Goal: Task Accomplishment & Management: Manage account settings

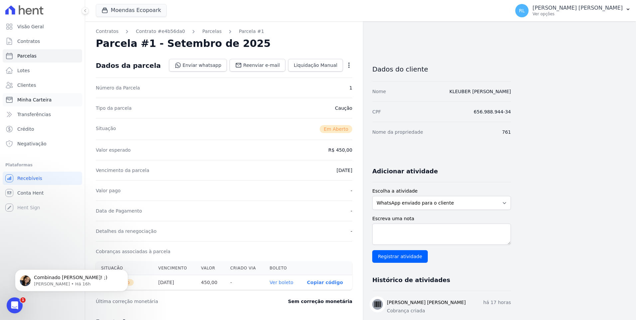
click at [40, 99] on span "Minha Carteira" at bounding box center [34, 100] width 34 height 7
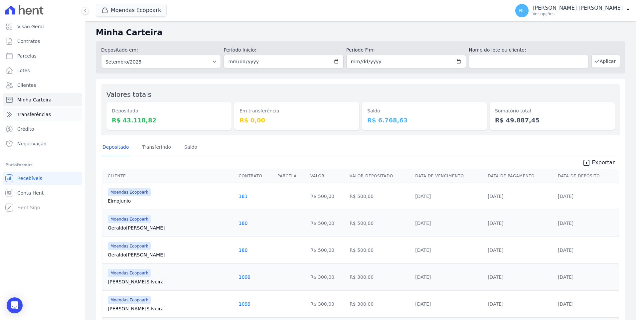
click at [44, 119] on link "Transferências" at bounding box center [43, 114] width 80 height 13
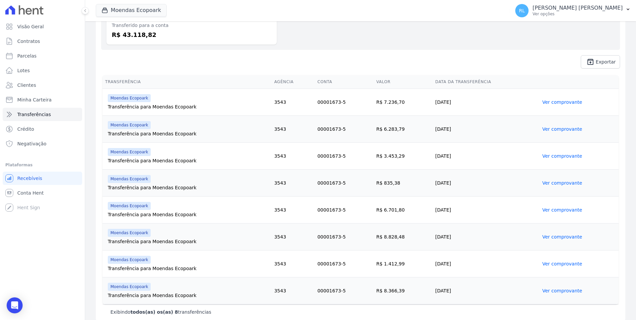
scroll to position [92, 0]
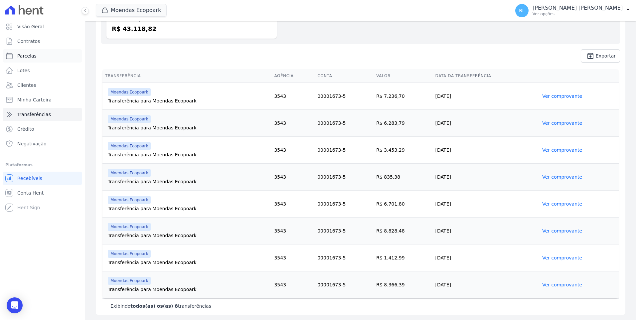
click at [33, 58] on span "Parcelas" at bounding box center [26, 56] width 19 height 7
select select
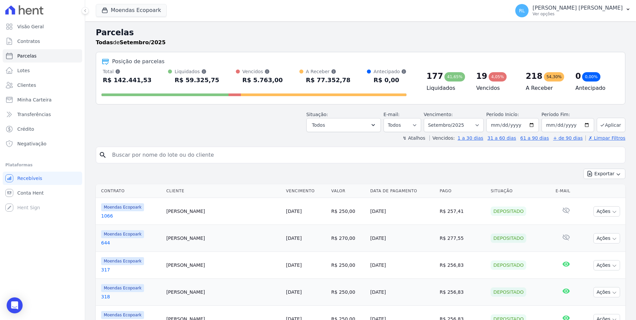
click at [145, 156] on input "search" at bounding box center [365, 154] width 515 height 13
type input "377"
select select
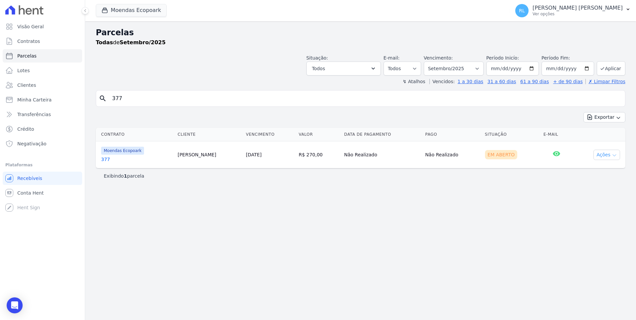
click at [612, 153] on button "Ações" at bounding box center [607, 155] width 27 height 10
click at [589, 206] on link "Liquidação Manual" at bounding box center [604, 207] width 64 height 12
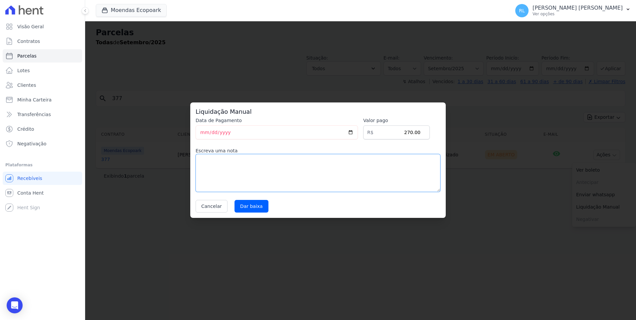
click at [230, 165] on textarea at bounding box center [318, 173] width 245 height 38
type textarea "pix"
click at [206, 132] on input "2025-09-11" at bounding box center [277, 132] width 162 height 14
type input "2025-09-10"
click at [240, 210] on input "Dar baixa" at bounding box center [252, 206] width 34 height 13
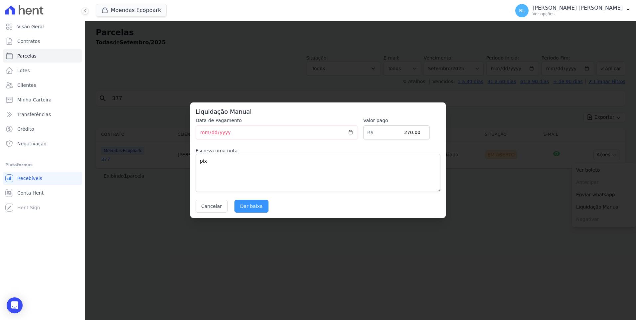
select select
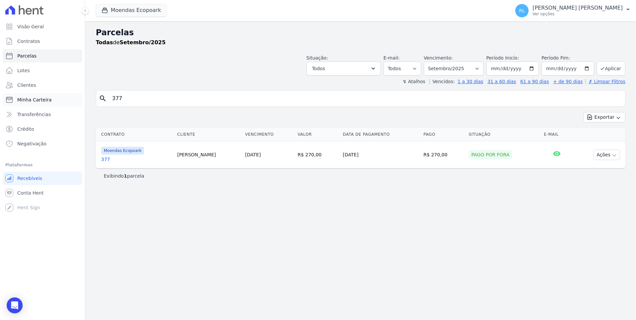
drag, startPoint x: 138, startPoint y: 96, endPoint x: 77, endPoint y: 96, distance: 61.2
click at [77, 96] on div "Visão Geral Contratos [GEOGRAPHIC_DATA] Lotes Clientes Minha Carteira Transferê…" at bounding box center [318, 160] width 636 height 320
type input "182"
select select
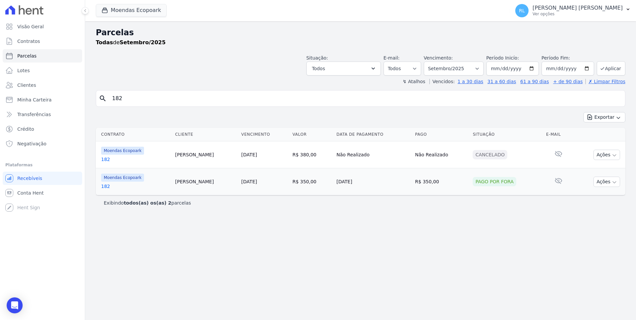
drag, startPoint x: 132, startPoint y: 96, endPoint x: 89, endPoint y: 96, distance: 42.6
click at [89, 96] on div "Parcelas Todas de Setembro/2025 Situação: Agendado Em Aberto Pago Processando C…" at bounding box center [360, 170] width 551 height 299
type input "661"
select select
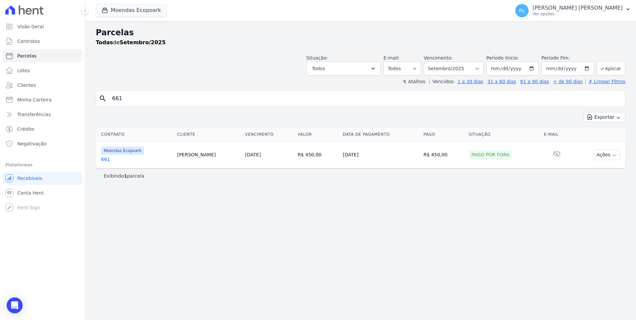
drag, startPoint x: 127, startPoint y: 95, endPoint x: 85, endPoint y: 93, distance: 42.0
click at [85, 93] on div "Visão Geral Contratos [GEOGRAPHIC_DATA] Lotes Clientes Minha Carteira Transferê…" at bounding box center [318, 160] width 636 height 320
type input "232"
select select
click at [106, 162] on link "232" at bounding box center [136, 159] width 71 height 7
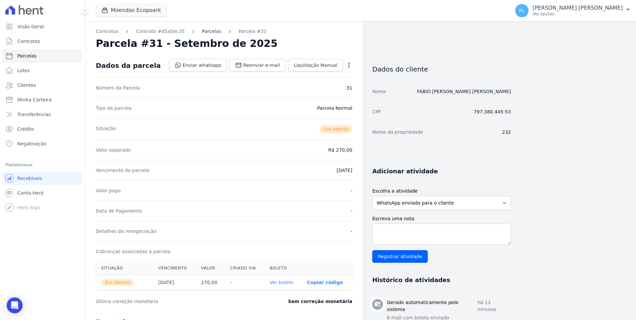
click at [205, 31] on link "Parcelas" at bounding box center [211, 31] width 19 height 7
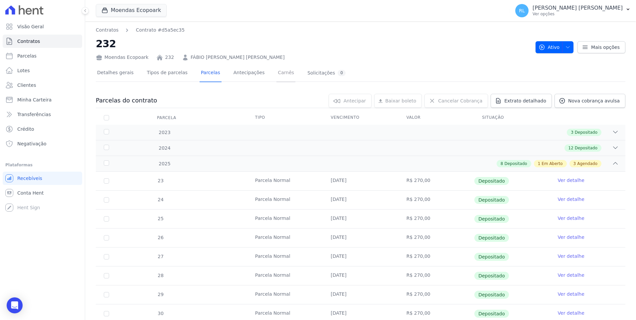
click at [277, 73] on link "Carnês" at bounding box center [286, 74] width 19 height 18
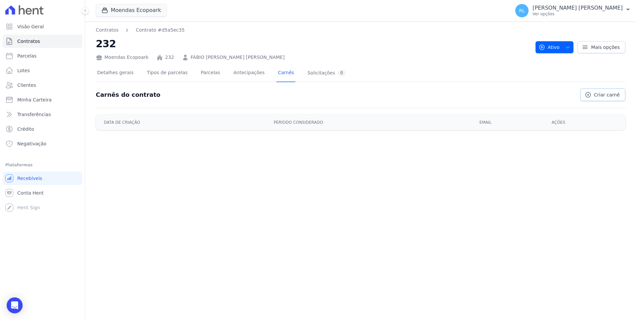
click at [603, 96] on span "Criar carnê" at bounding box center [607, 95] width 26 height 7
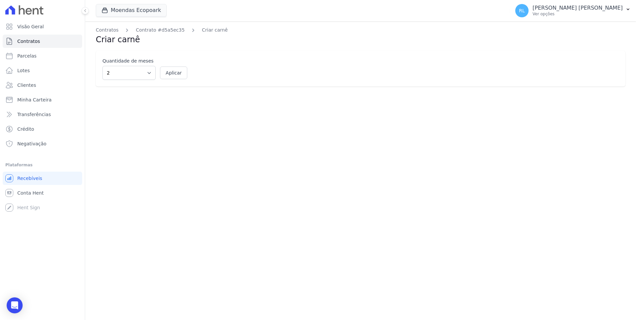
click at [143, 80] on div "Quantidade de meses 2 3 4 5 6 7 8 9 10 11 12 Aplicar" at bounding box center [361, 69] width 530 height 36
click at [143, 76] on select "2 3 4 5 6 7 8 9 10 11 12" at bounding box center [129, 73] width 53 height 14
select select "4"
click at [103, 66] on select "2 3 4 5 6 7 8 9 10 11 12" at bounding box center [129, 73] width 53 height 14
click at [169, 72] on button "Aplicar" at bounding box center [173, 73] width 27 height 13
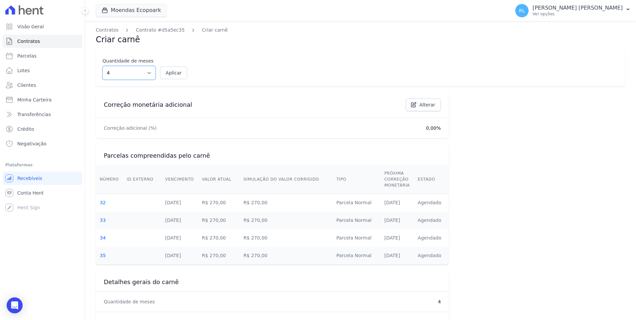
click at [131, 78] on select "2 3 4 5 6 7 8 9 10 11 12" at bounding box center [129, 73] width 53 height 14
select select "3"
click at [103, 66] on select "2 3 4 5 6 7 8 9 10 11 12" at bounding box center [129, 73] width 53 height 14
click at [166, 73] on button "Aplicar" at bounding box center [173, 73] width 27 height 13
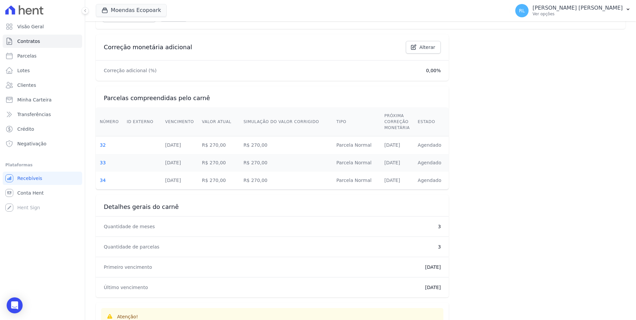
scroll to position [133, 0]
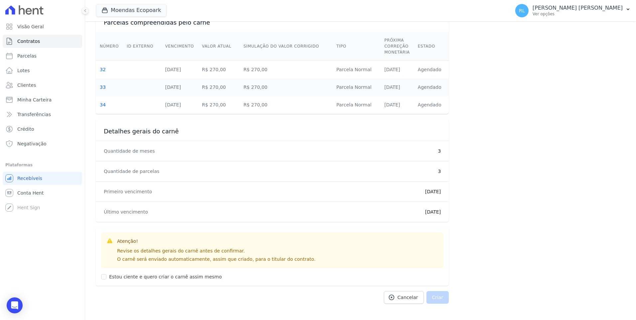
click at [114, 276] on label "Estou ciente e quero criar o carnê assim mesmo" at bounding box center [165, 276] width 113 height 5
click at [106, 276] on input "Estou ciente e quero criar o carnê assim mesmo" at bounding box center [103, 276] width 5 height 5
checkbox input "true"
click at [430, 298] on button "Criar" at bounding box center [438, 297] width 23 height 13
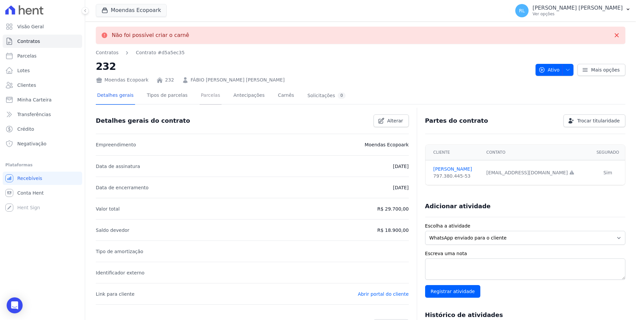
click at [202, 95] on link "Parcelas" at bounding box center [211, 96] width 22 height 18
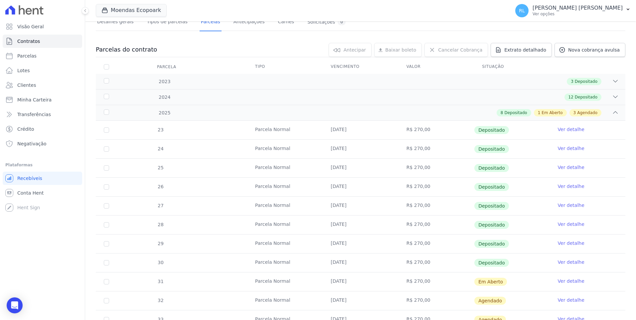
scroll to position [193, 0]
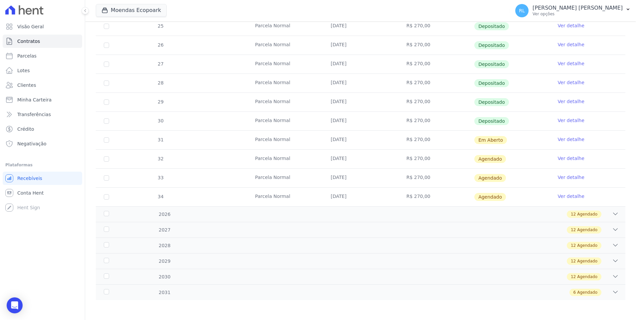
click at [572, 159] on link "Ver detalhe" at bounding box center [571, 158] width 27 height 7
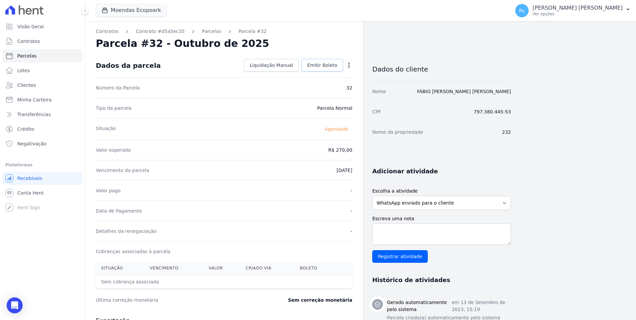
click at [319, 68] on span "Emitir Boleto" at bounding box center [322, 65] width 30 height 7
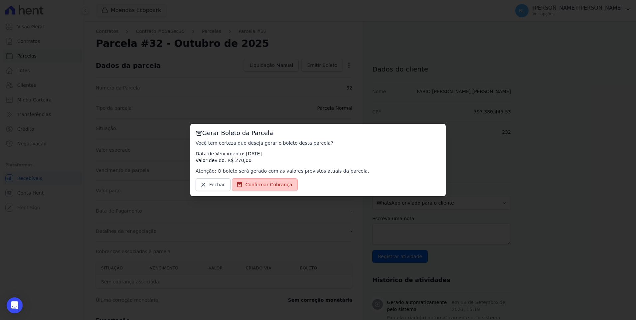
click at [270, 183] on span "Confirmar Cobrança" at bounding box center [269, 184] width 47 height 7
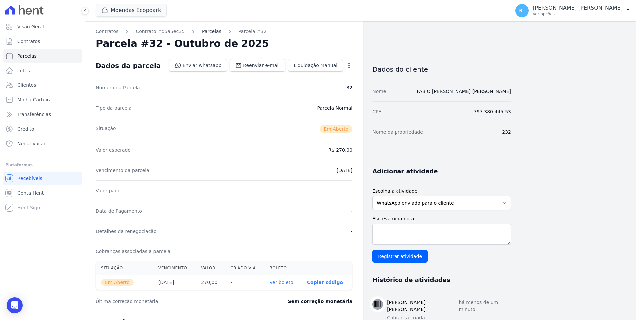
click at [206, 33] on link "Parcelas" at bounding box center [211, 31] width 19 height 7
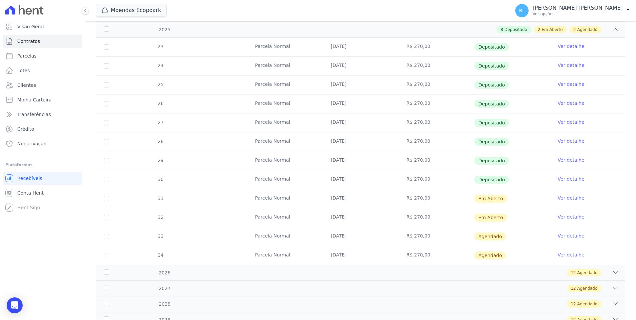
scroll to position [166, 0]
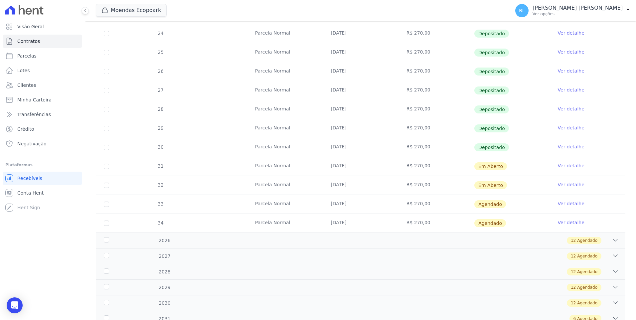
click at [566, 201] on link "Ver detalhe" at bounding box center [571, 203] width 27 height 7
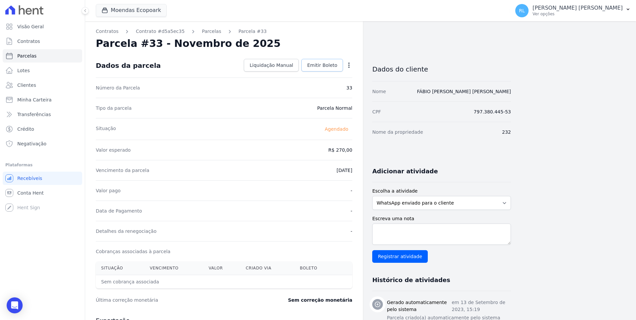
click at [323, 67] on span "Emitir Boleto" at bounding box center [322, 65] width 30 height 7
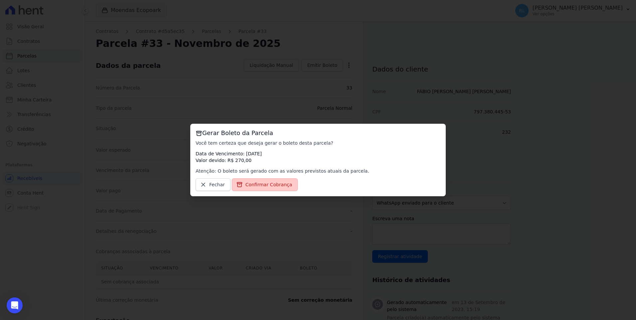
click at [262, 184] on span "Confirmar Cobrança" at bounding box center [269, 184] width 47 height 7
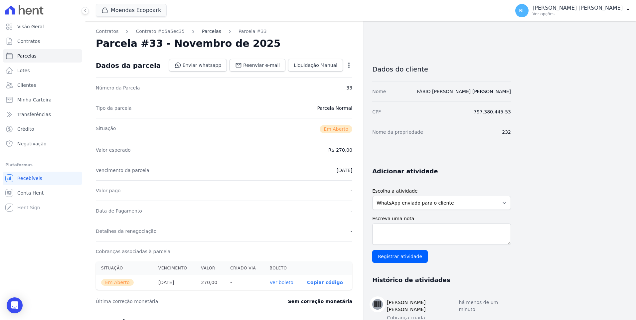
click at [207, 32] on link "Parcelas" at bounding box center [211, 31] width 19 height 7
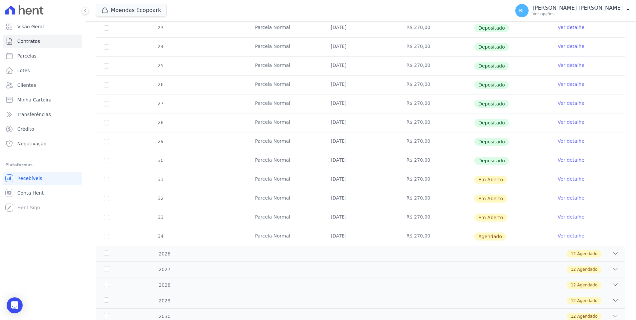
scroll to position [193, 0]
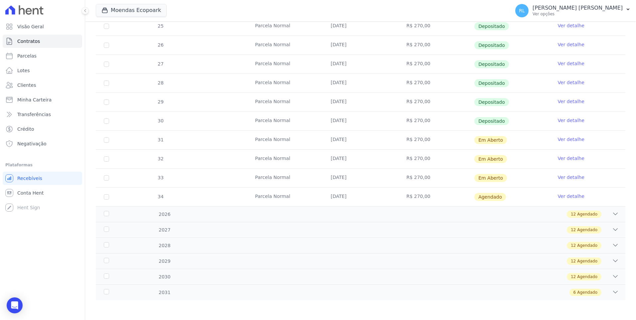
click at [563, 194] on link "Ver detalhe" at bounding box center [571, 196] width 27 height 7
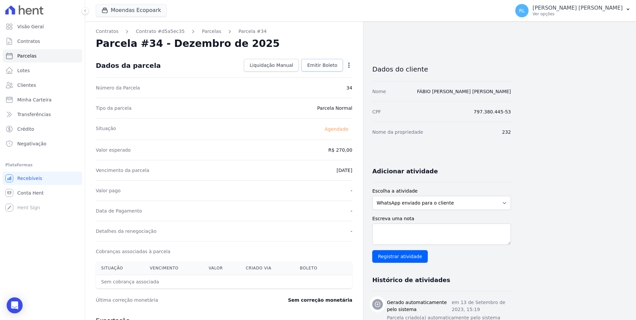
click at [319, 66] on span "Emitir Boleto" at bounding box center [322, 65] width 30 height 7
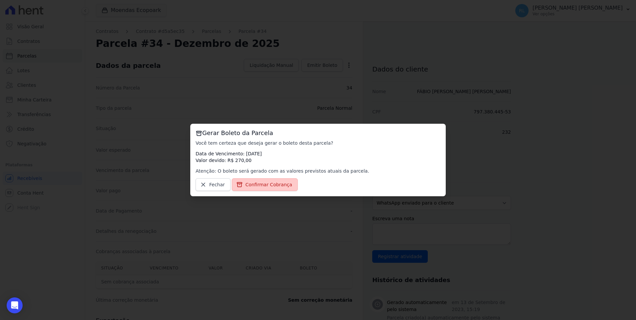
click at [280, 183] on span "Confirmar Cobrança" at bounding box center [269, 184] width 47 height 7
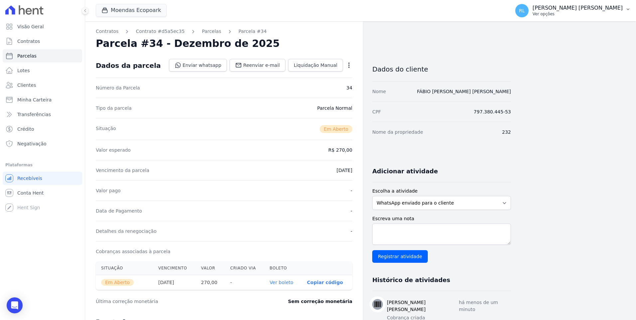
click at [612, 11] on p "[PERSON_NAME] [PERSON_NAME]" at bounding box center [578, 8] width 90 height 7
click at [581, 44] on link "Faturas" at bounding box center [593, 44] width 85 height 12
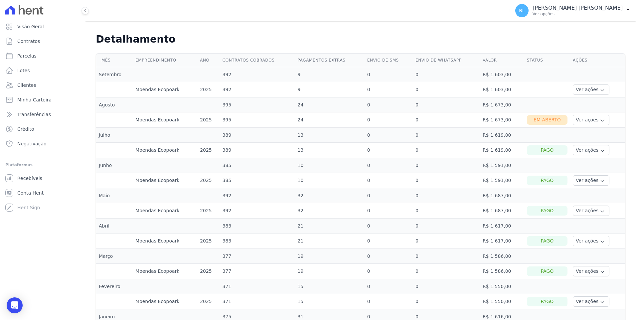
scroll to position [166, 0]
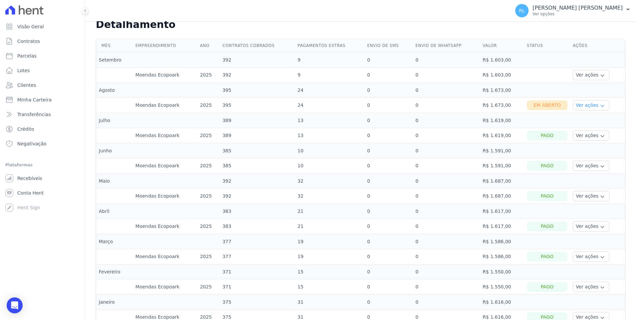
click at [600, 105] on icon "button" at bounding box center [602, 105] width 5 height 5
click at [590, 122] on link "Ver boleto" at bounding box center [600, 123] width 49 height 7
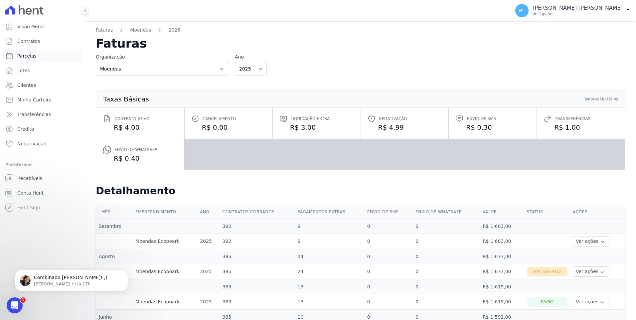
click at [23, 55] on span "Parcelas" at bounding box center [26, 56] width 19 height 7
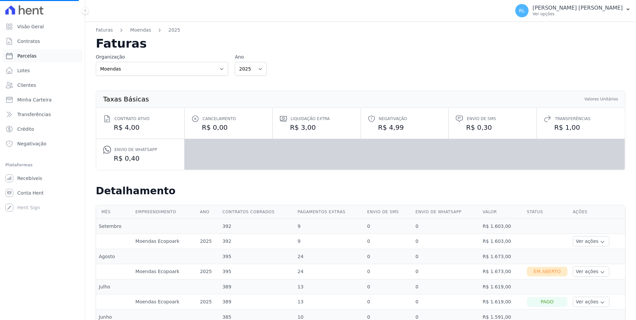
select select
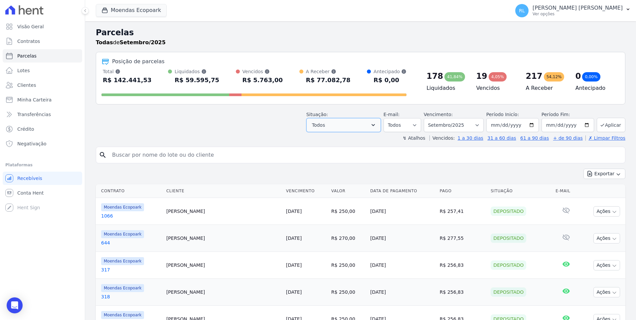
click at [376, 130] on button "Todos" at bounding box center [344, 125] width 75 height 14
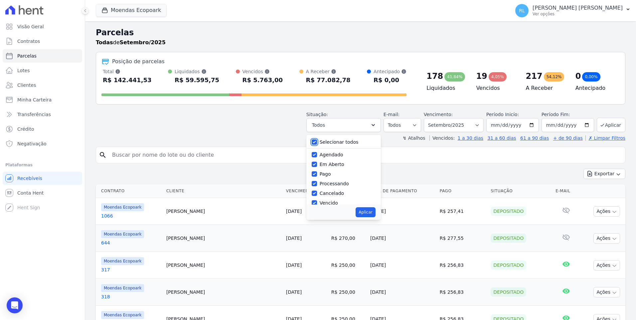
click at [317, 141] on input "Selecionar todos" at bounding box center [314, 141] width 5 height 5
checkbox input "false"
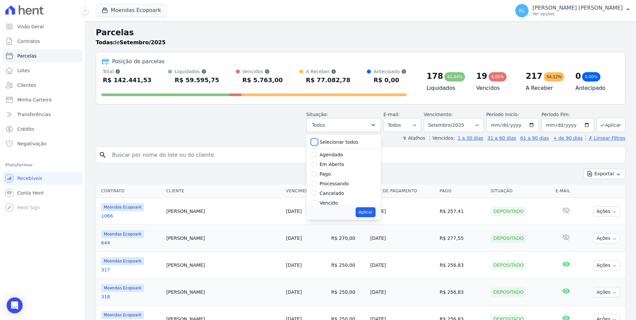
checkbox input "false"
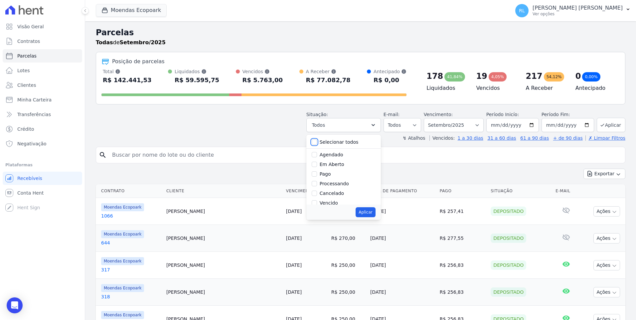
checkbox input "false"
click at [317, 183] on input "Processando" at bounding box center [314, 183] width 5 height 5
checkbox input "true"
click at [317, 174] on input "Pago" at bounding box center [314, 173] width 5 height 5
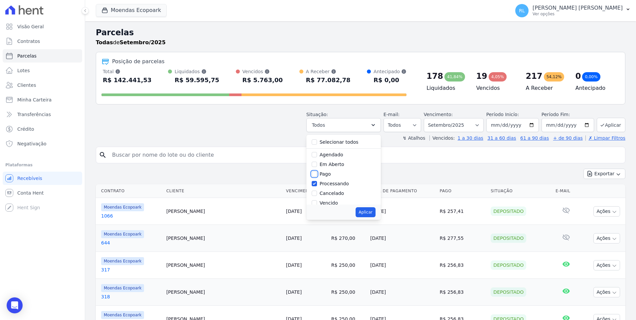
checkbox input "true"
click at [317, 166] on input "Transferindo" at bounding box center [314, 167] width 5 height 5
checkbox input "true"
click at [317, 177] on input "Depositado" at bounding box center [314, 177] width 5 height 5
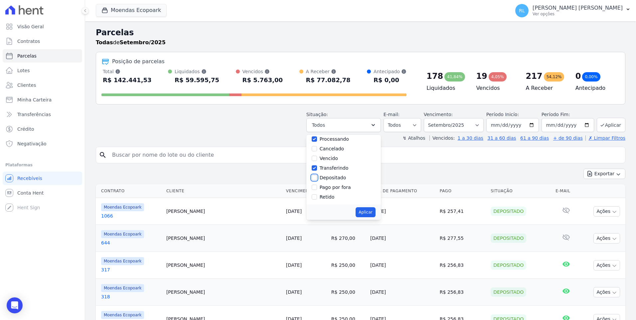
checkbox input "true"
click at [317, 186] on input "Pago por fora" at bounding box center [314, 187] width 5 height 5
checkbox input "true"
click at [368, 214] on button "Aplicar" at bounding box center [366, 212] width 20 height 10
select select "paid"
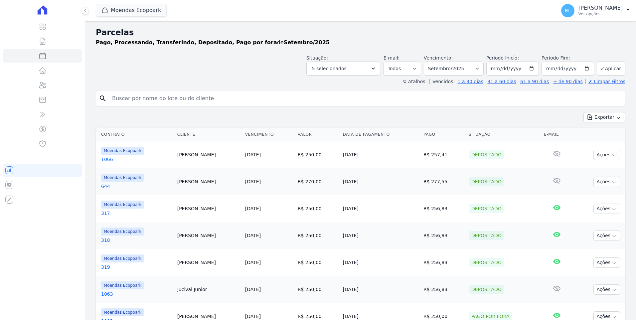
select select
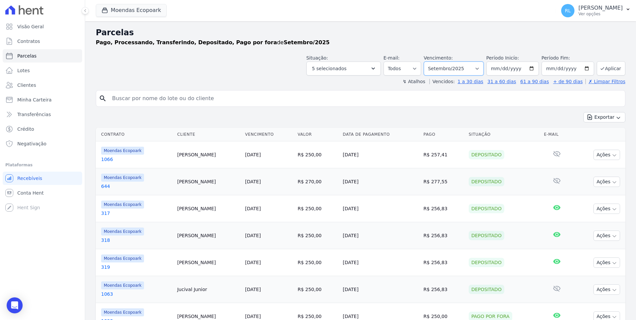
click at [479, 70] on select "Filtrar por período ──────── Todos os meses Outubro/2022 Novembro/2022 Dezembro…" at bounding box center [454, 69] width 60 height 14
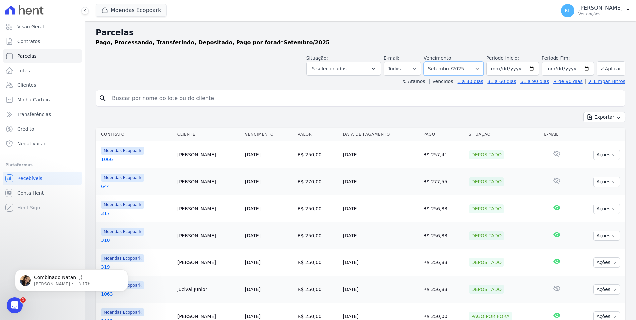
select select "all"
click at [430, 62] on select "Filtrar por período ──────── Todos os meses Outubro/2022 Novembro/2022 Dezembro…" at bounding box center [454, 69] width 60 height 14
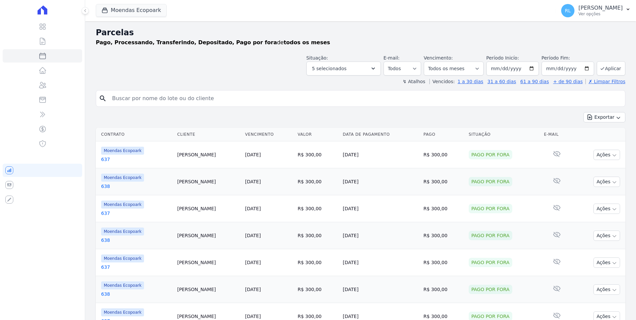
select select
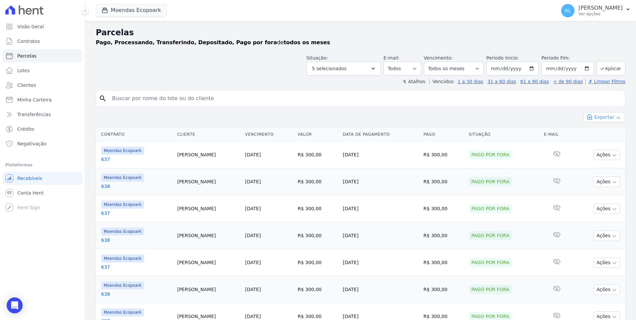
click at [609, 115] on button "Exportar" at bounding box center [605, 117] width 42 height 10
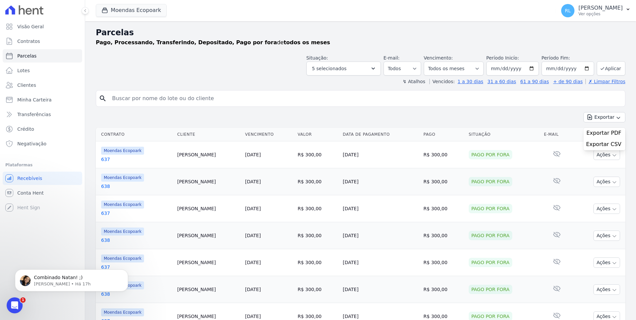
click at [599, 143] on span "Exportar CSV" at bounding box center [603, 144] width 35 height 7
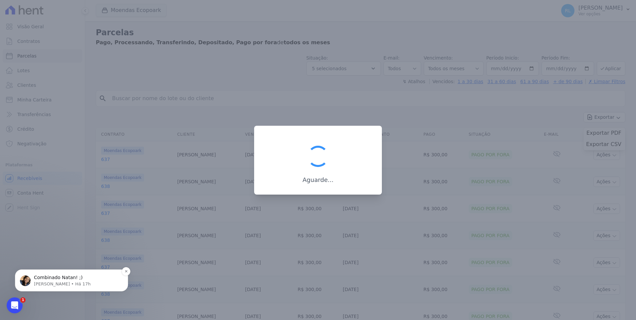
click at [43, 282] on p "[PERSON_NAME] • Há 17h" at bounding box center [77, 284] width 86 height 6
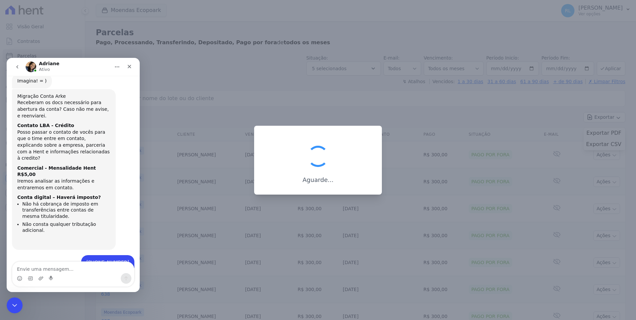
scroll to position [257, 0]
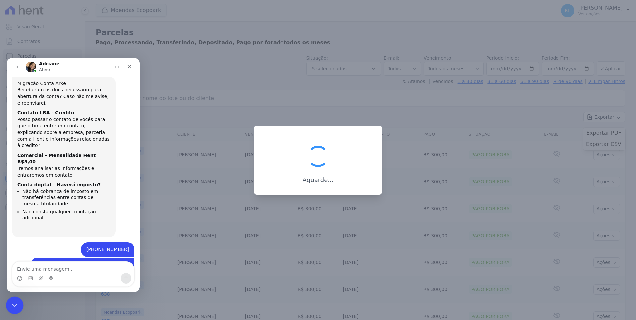
click at [11, 305] on icon "Encerramento do Messenger da Intercom" at bounding box center [14, 305] width 8 height 8
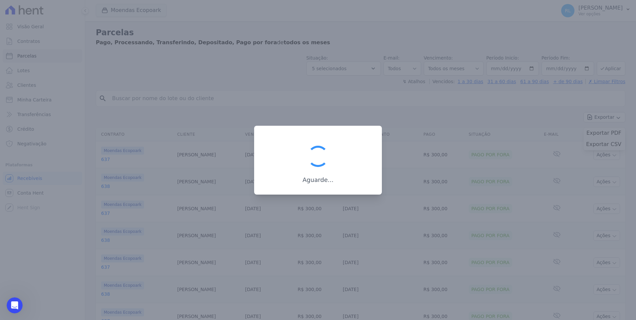
click at [327, 143] on div at bounding box center [318, 156] width 27 height 27
click at [299, 109] on div at bounding box center [318, 160] width 636 height 320
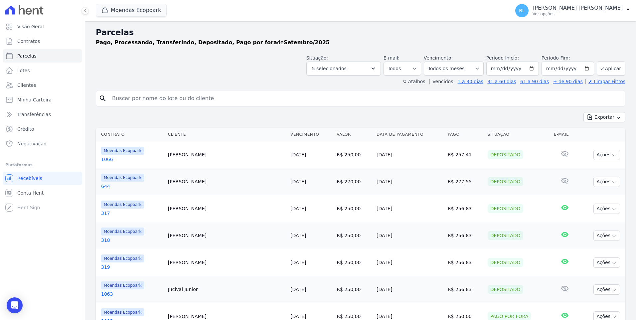
select select
click at [465, 71] on select "[GEOGRAPHIC_DATA] por período ──────── Todos os meses Outubro/2022 Novembro/202…" at bounding box center [454, 69] width 60 height 14
select select "09/2025"
click at [430, 62] on select "[GEOGRAPHIC_DATA] por período ──────── Todos os meses Outubro/2022 Novembro/202…" at bounding box center [454, 69] width 60 height 14
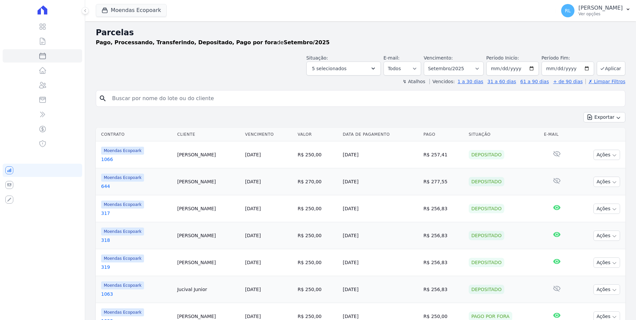
select select
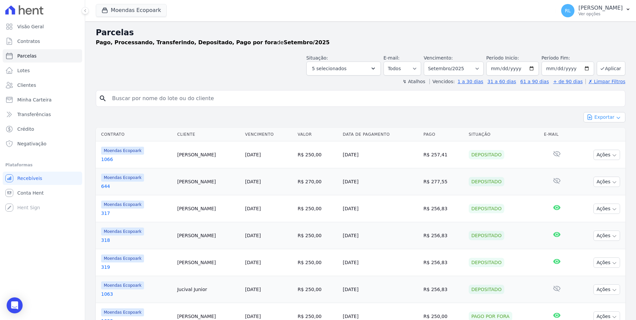
click at [600, 117] on button "Exportar" at bounding box center [605, 117] width 42 height 10
click at [601, 141] on span "Exportar CSV" at bounding box center [603, 144] width 35 height 7
click at [479, 68] on select "Filtrar por período ──────── Todos os meses Outubro/2022 Novembro/2022 Dezembro…" at bounding box center [454, 69] width 60 height 14
select select "all"
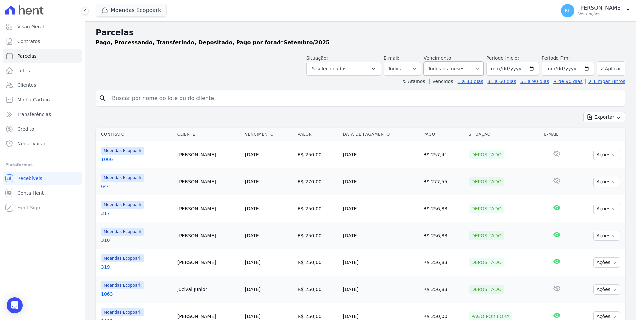
click at [430, 62] on select "Filtrar por período ──────── Todos os meses Outubro/2022 Novembro/2022 Dezembro…" at bounding box center [454, 69] width 60 height 14
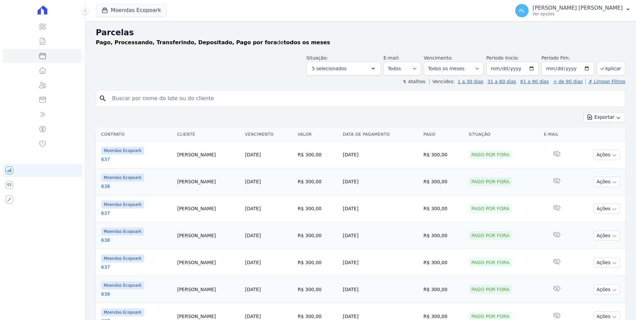
select select
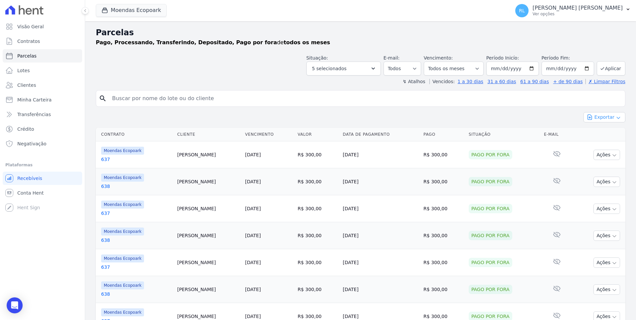
click at [609, 119] on button "Exportar" at bounding box center [605, 117] width 42 height 10
click at [600, 143] on span "Exportar CSV" at bounding box center [603, 144] width 35 height 7
click at [35, 55] on link "Parcelas" at bounding box center [43, 55] width 80 height 13
select select
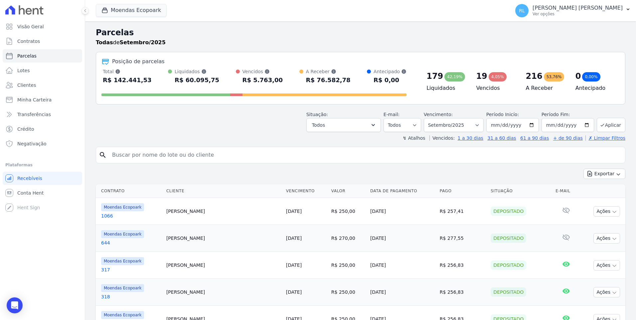
click at [134, 158] on input "search" at bounding box center [365, 154] width 515 height 13
type input "43f"
select select
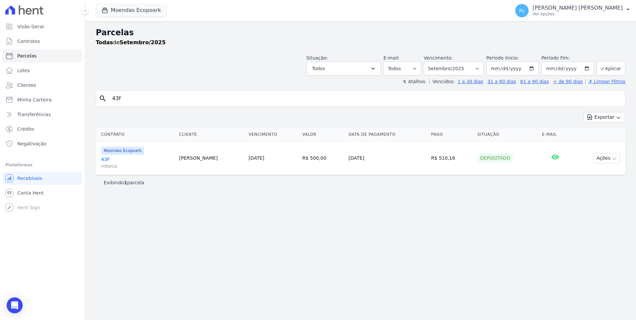
click at [102, 159] on link "43F [PERSON_NAME]" at bounding box center [137, 162] width 73 height 13
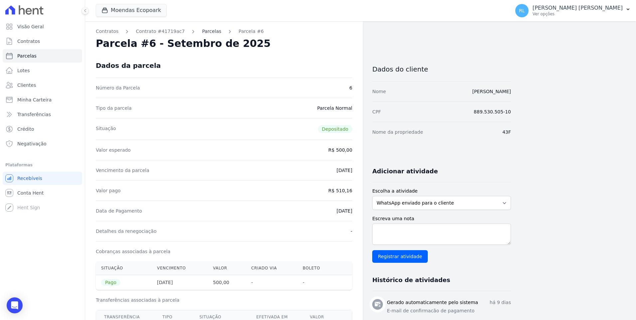
click at [202, 33] on link "Parcelas" at bounding box center [211, 31] width 19 height 7
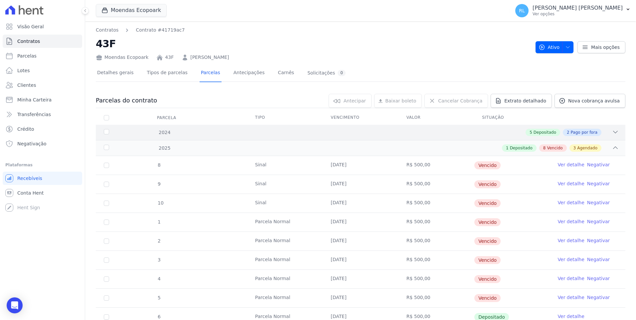
click at [617, 127] on div "2024 5 Depositado 2 Pago por fora" at bounding box center [361, 132] width 530 height 15
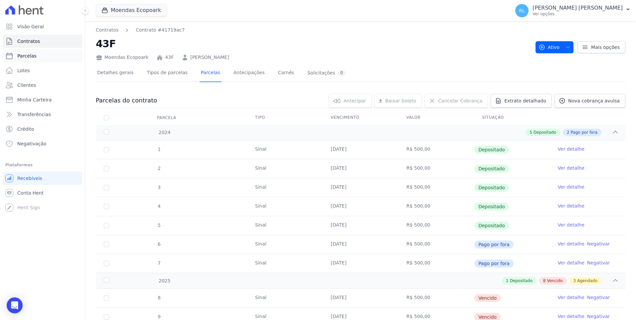
click at [34, 56] on link "Parcelas" at bounding box center [43, 55] width 80 height 13
select select
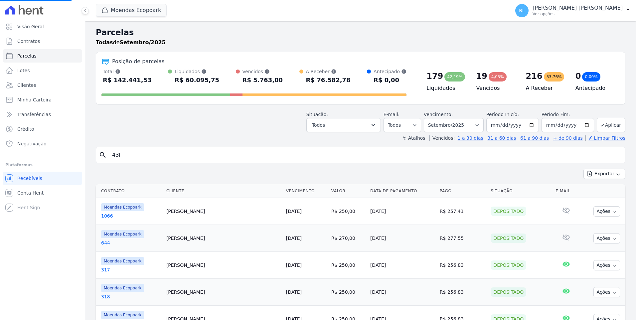
drag, startPoint x: 137, startPoint y: 156, endPoint x: 81, endPoint y: 154, distance: 56.6
click at [81, 154] on div "Visão Geral Contratos [GEOGRAPHIC_DATA] Lotes Clientes Minha Carteira Transferê…" at bounding box center [318, 160] width 636 height 320
select select
click at [124, 155] on input "search" at bounding box center [365, 154] width 515 height 13
type input "835"
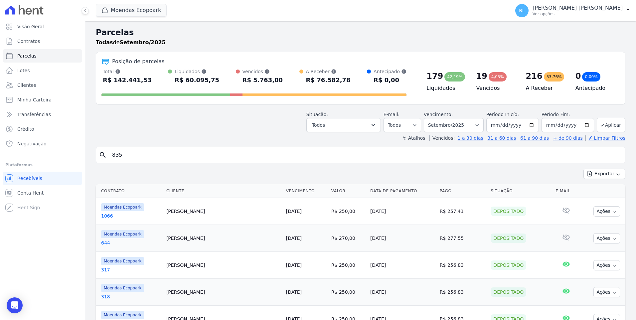
select select
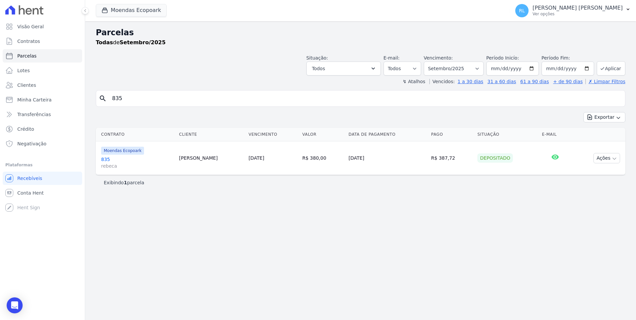
click at [110, 160] on link "835 [PERSON_NAME]" at bounding box center [137, 162] width 73 height 13
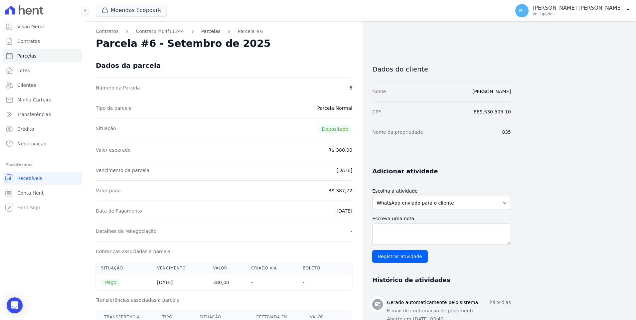
click at [205, 34] on link "Parcelas" at bounding box center [210, 31] width 19 height 7
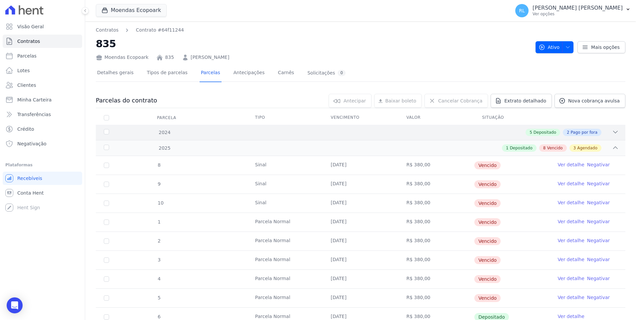
click at [613, 130] on icon at bounding box center [615, 132] width 7 height 7
